Goal: Entertainment & Leisure: Browse casually

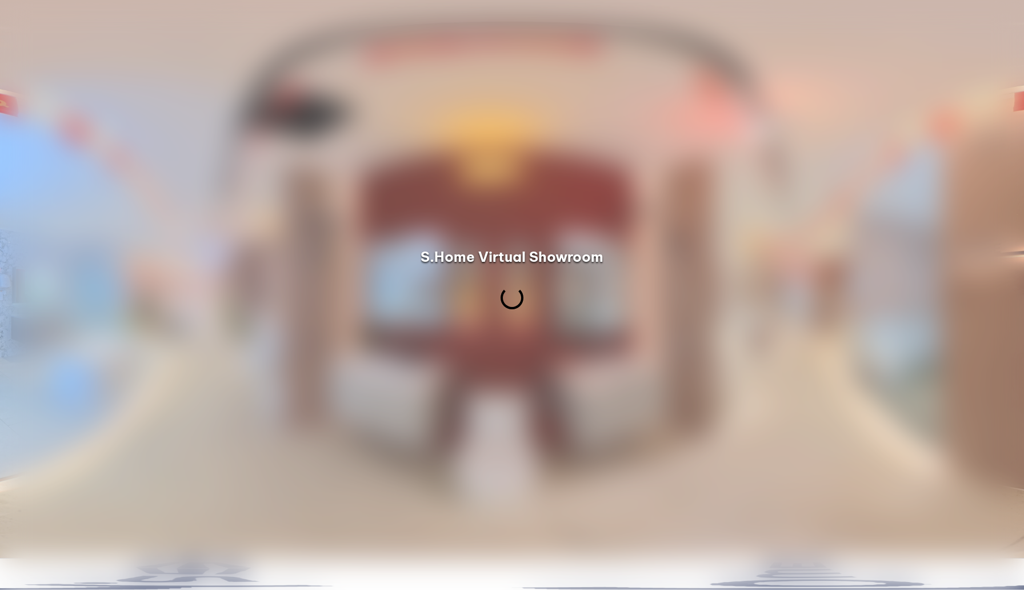
click at [731, 205] on div at bounding box center [512, 295] width 1024 height 590
click at [720, 249] on div "S.Home Virtual Showroom" at bounding box center [512, 280] width 1024 height 66
click at [650, 266] on div "S.Home Virtual Showroom" at bounding box center [512, 280] width 1024 height 66
click at [609, 319] on div at bounding box center [512, 295] width 1024 height 590
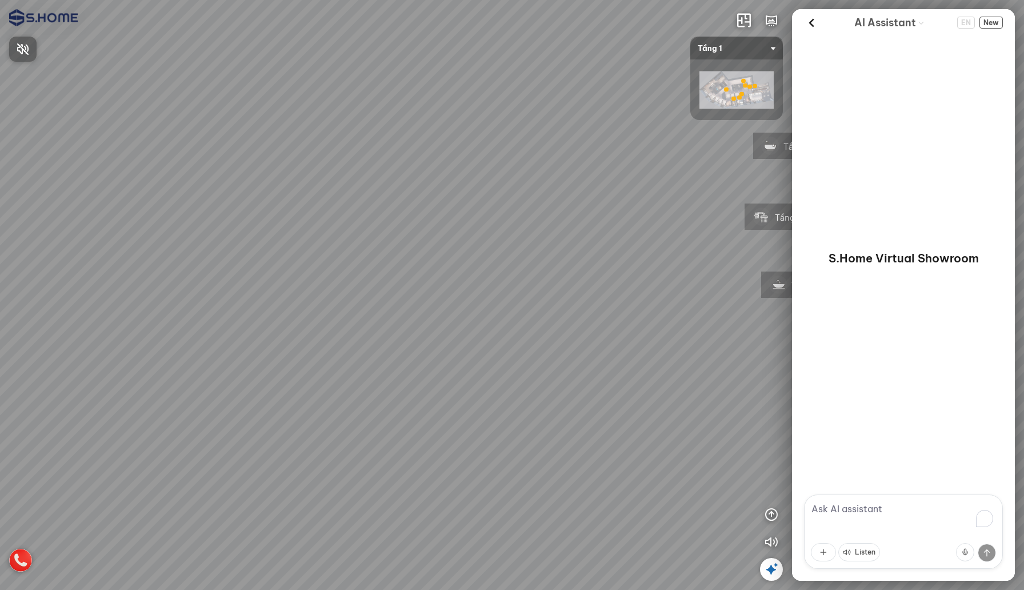
click at [746, 20] on div at bounding box center [512, 295] width 1024 height 590
click at [740, 67] on div at bounding box center [736, 89] width 93 height 61
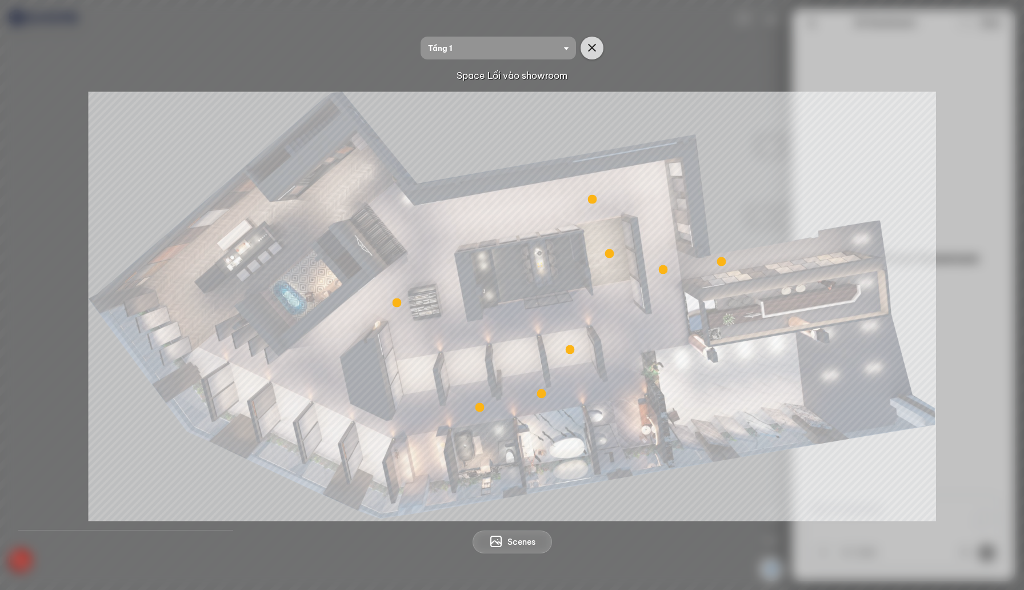
click at [592, 46] on icon "button" at bounding box center [592, 48] width 14 height 14
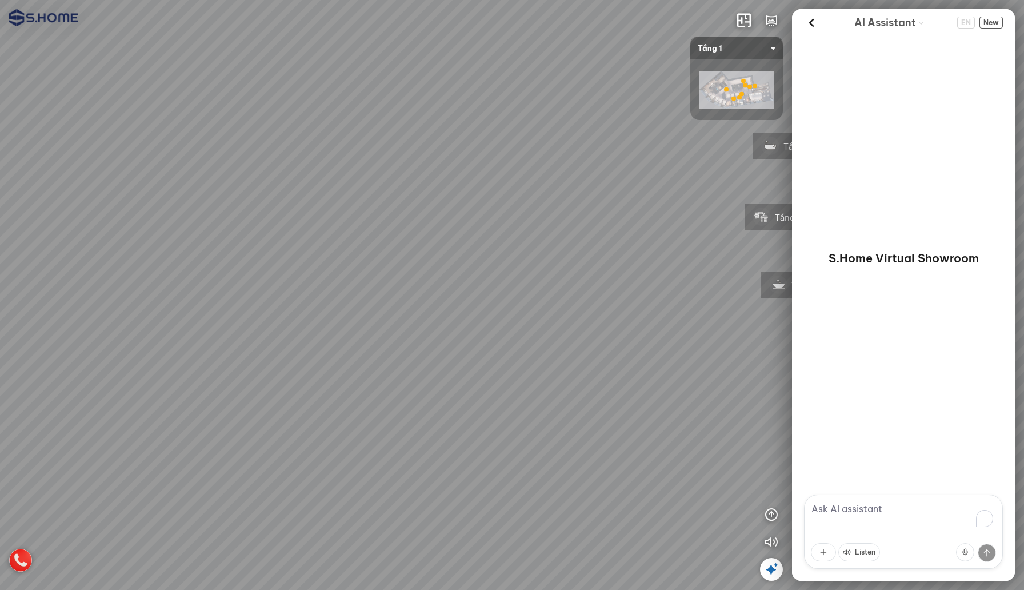
click at [736, 81] on img at bounding box center [736, 90] width 74 height 38
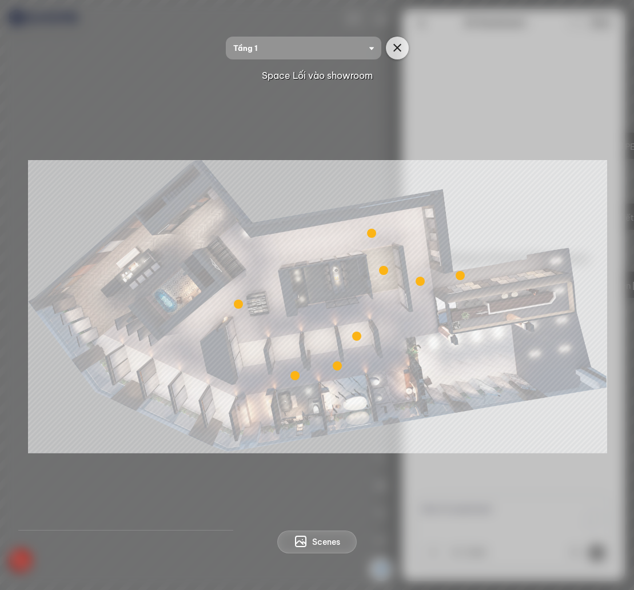
click at [397, 47] on icon "button" at bounding box center [397, 48] width 14 height 14
